Goal: Task Accomplishment & Management: Use online tool/utility

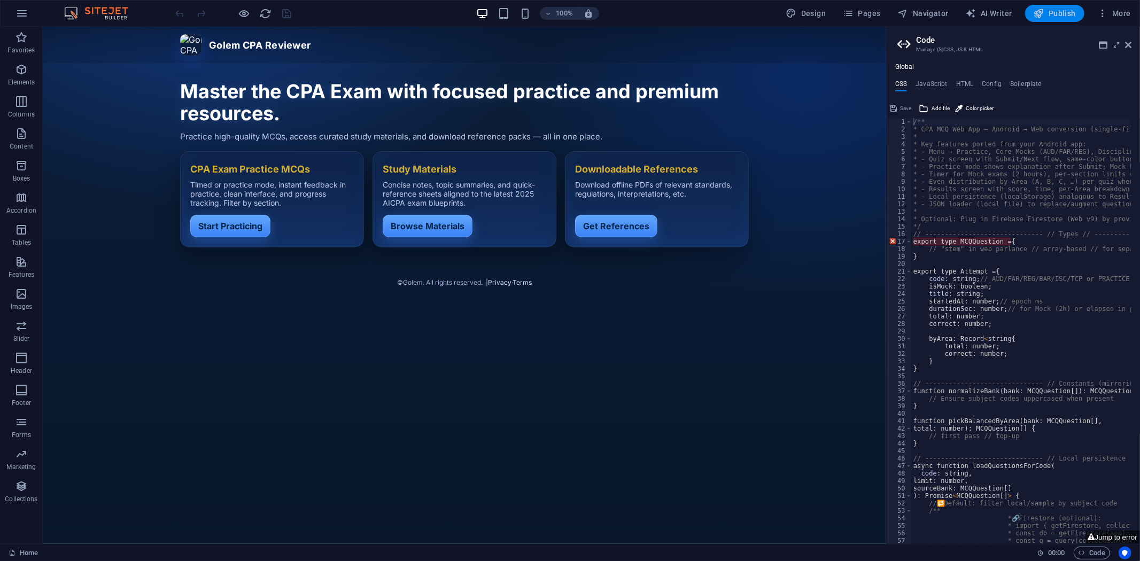
click at [1059, 12] on span "Publish" at bounding box center [1055, 13] width 42 height 11
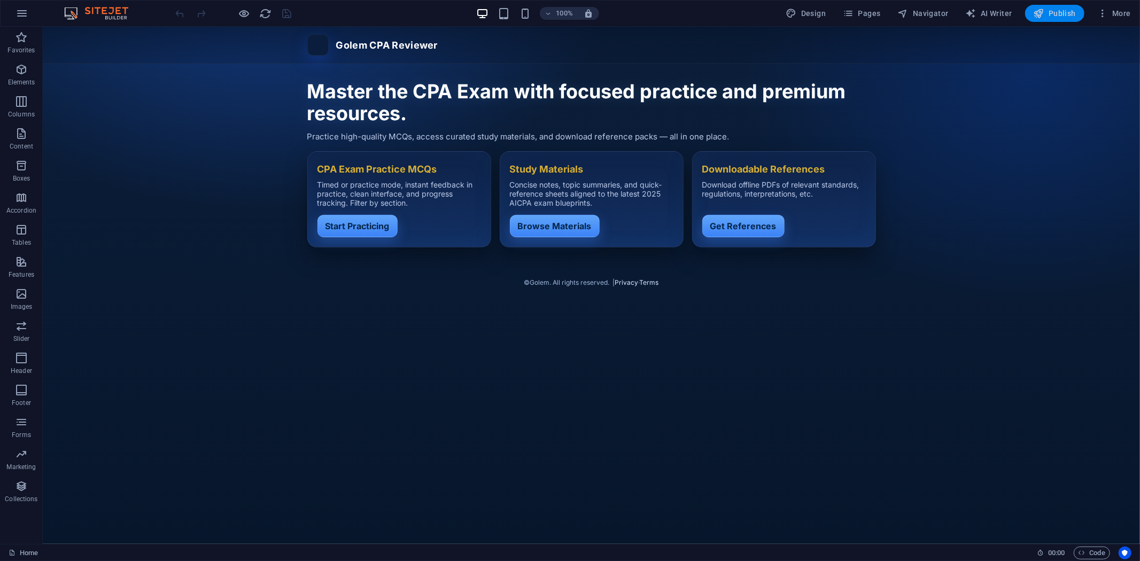
click at [1059, 13] on span "Publish" at bounding box center [1055, 13] width 42 height 11
